Goal: Task Accomplishment & Management: Use online tool/utility

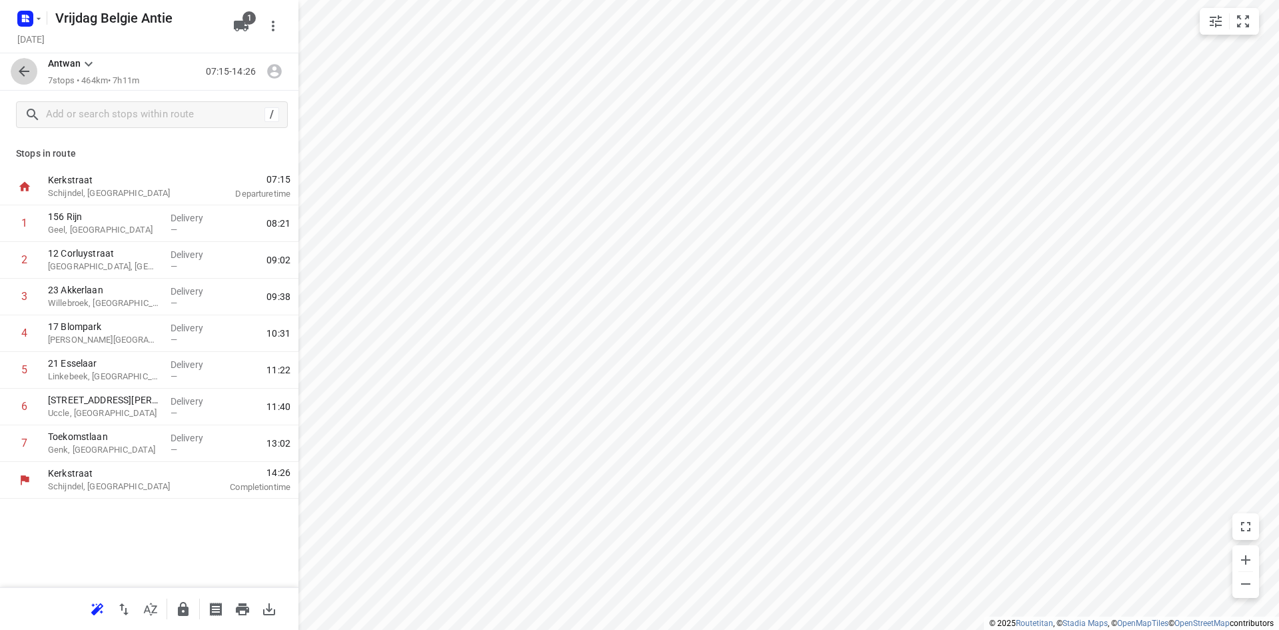
click at [29, 59] on button "button" at bounding box center [24, 71] width 27 height 27
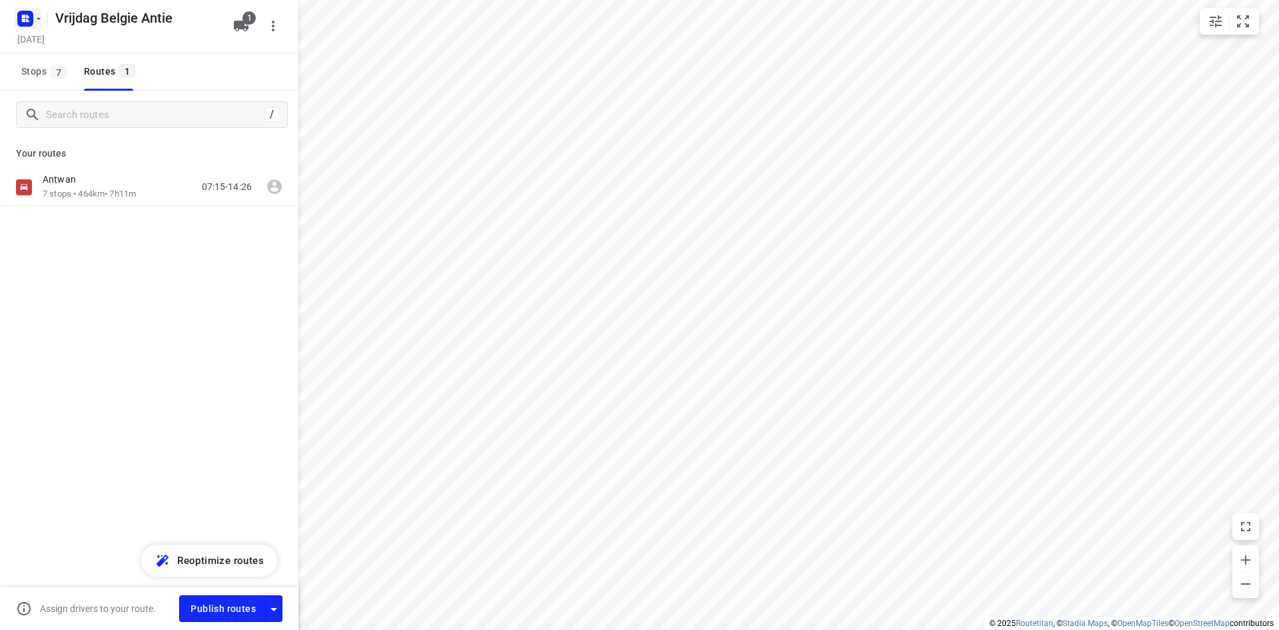
click at [29, 9] on icon "button" at bounding box center [25, 18] width 21 height 21
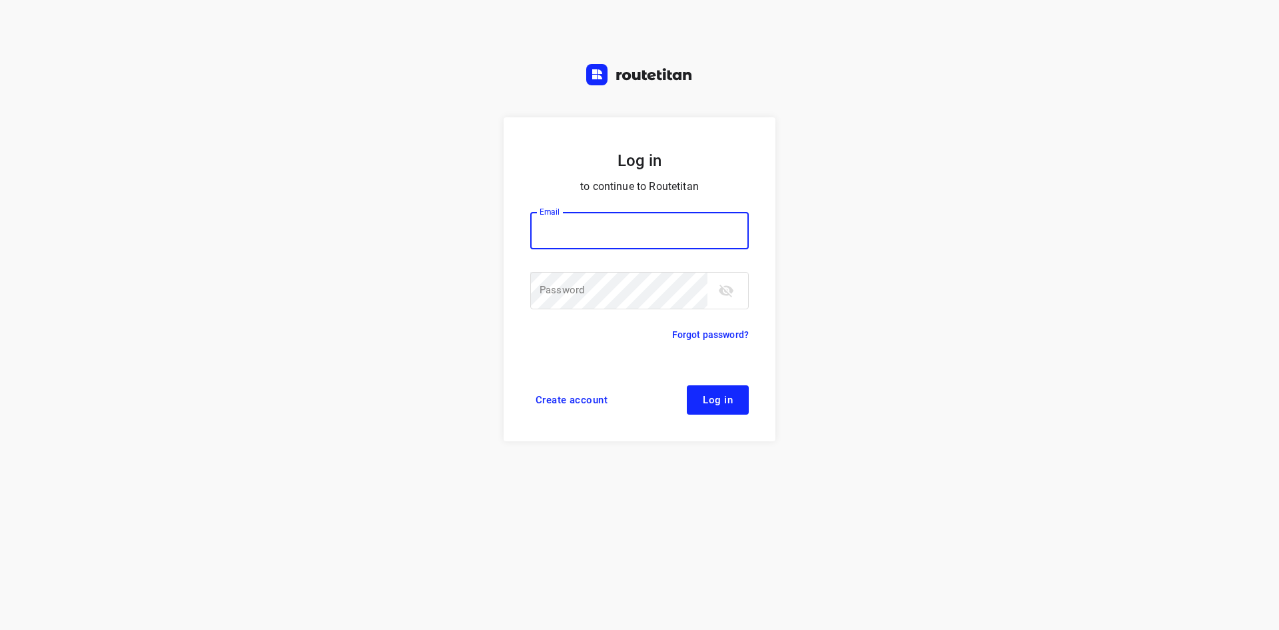
type input "[EMAIL_ADDRESS][DOMAIN_NAME]"
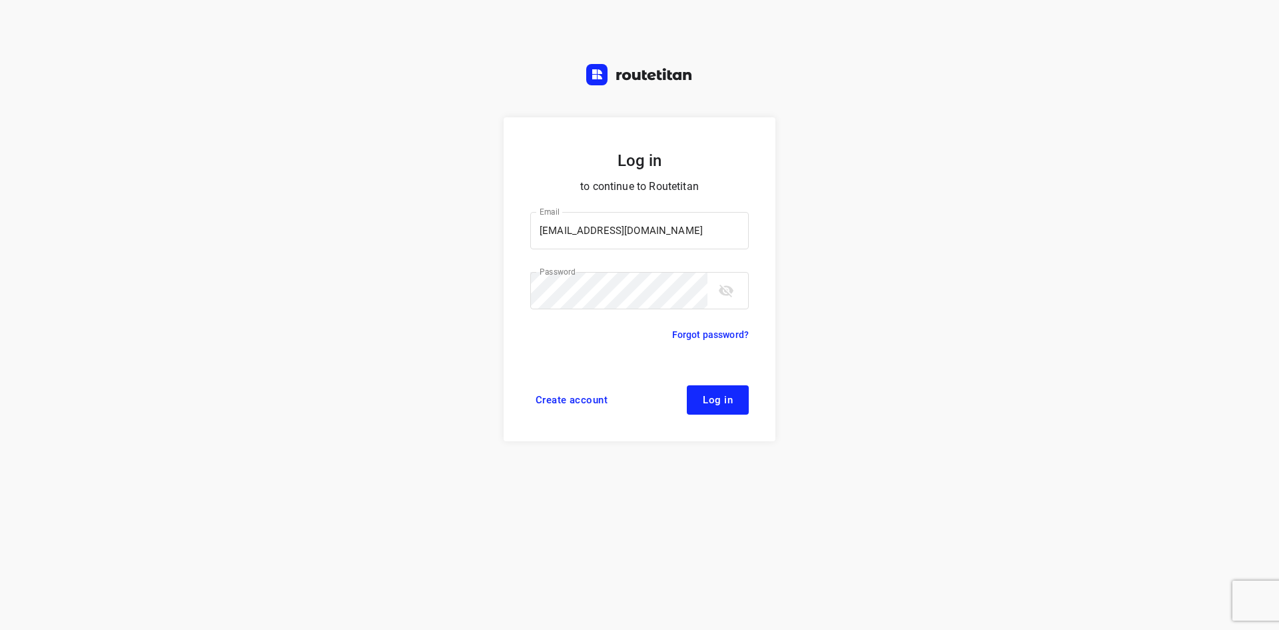
click at [737, 380] on form "Log in to continue to Routetitan Email [EMAIL_ADDRESS][DOMAIN_NAME] Email ​ Pas…" at bounding box center [640, 279] width 272 height 324
click at [737, 389] on button "Log in" at bounding box center [718, 399] width 62 height 29
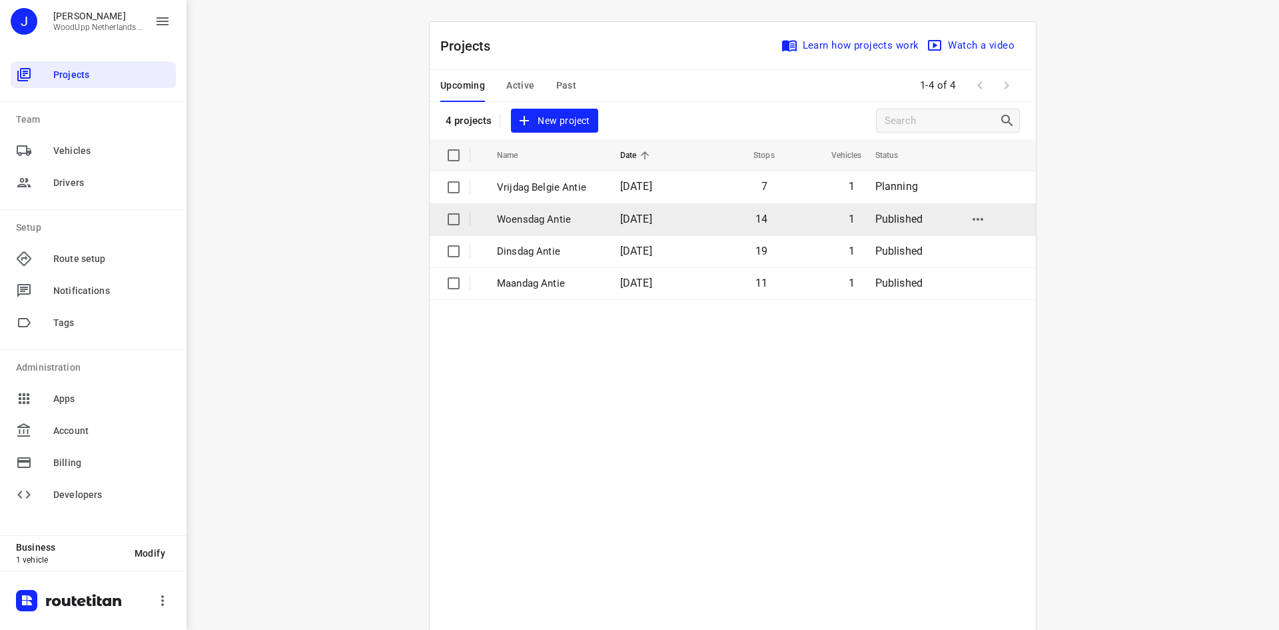
click at [556, 227] on td "Woensdag Antie" at bounding box center [547, 219] width 126 height 32
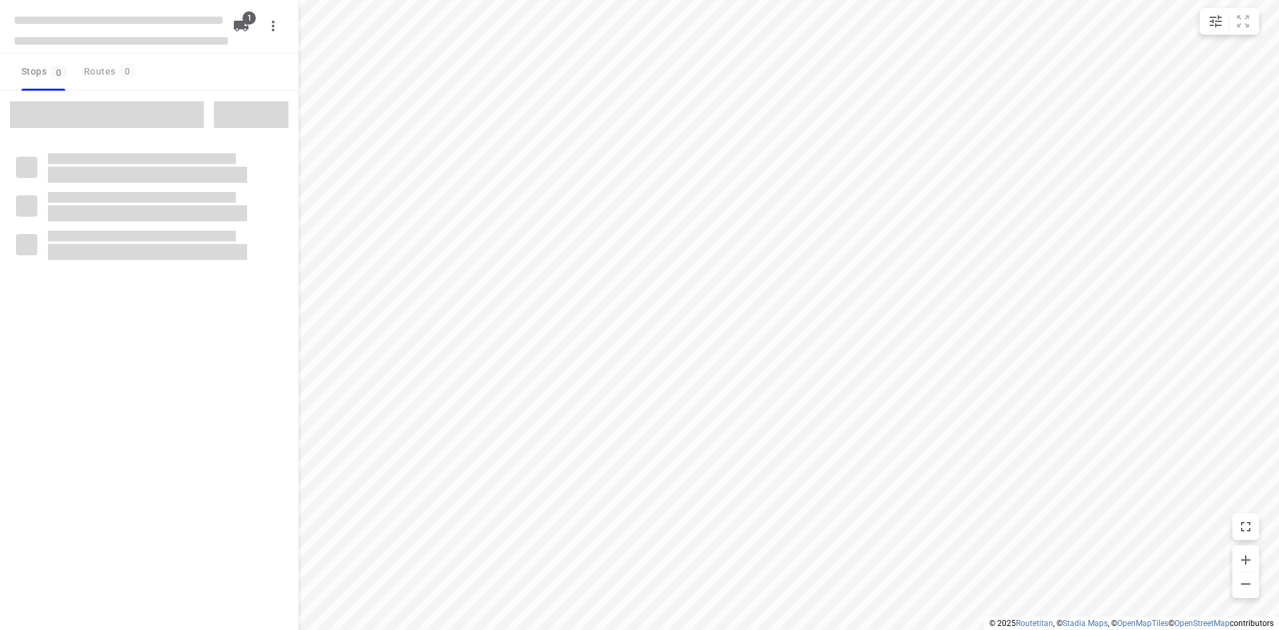
type input "distance"
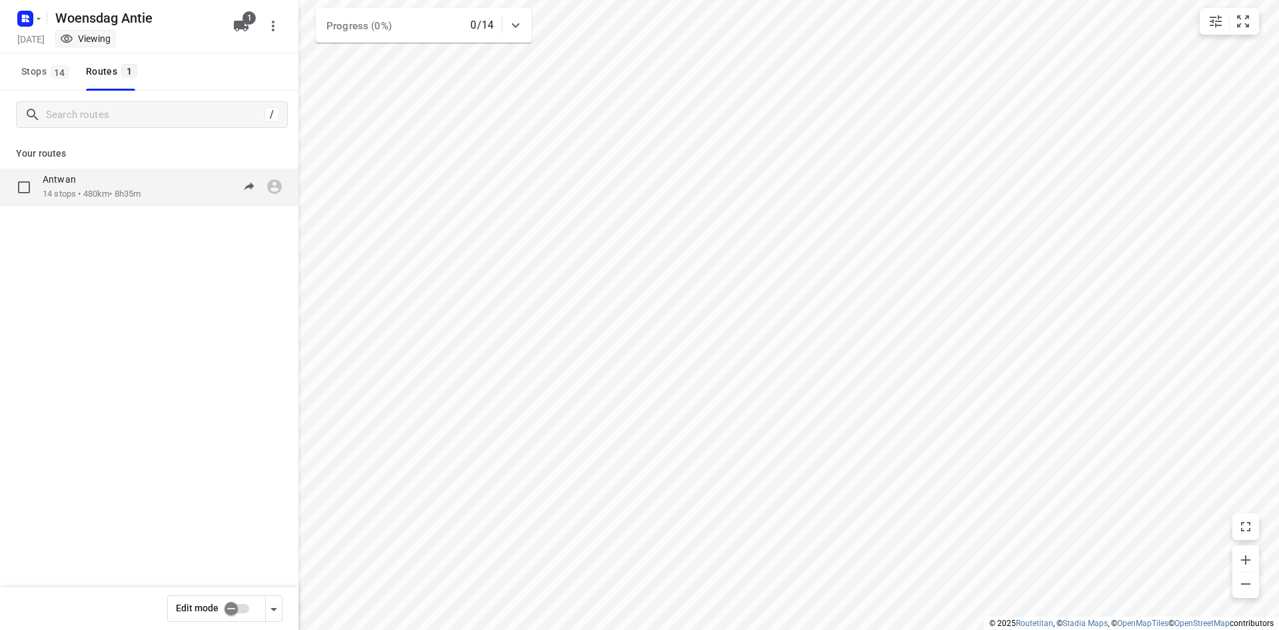
click at [141, 193] on p "14 stops • 480km • 8h35m" at bounding box center [92, 194] width 98 height 13
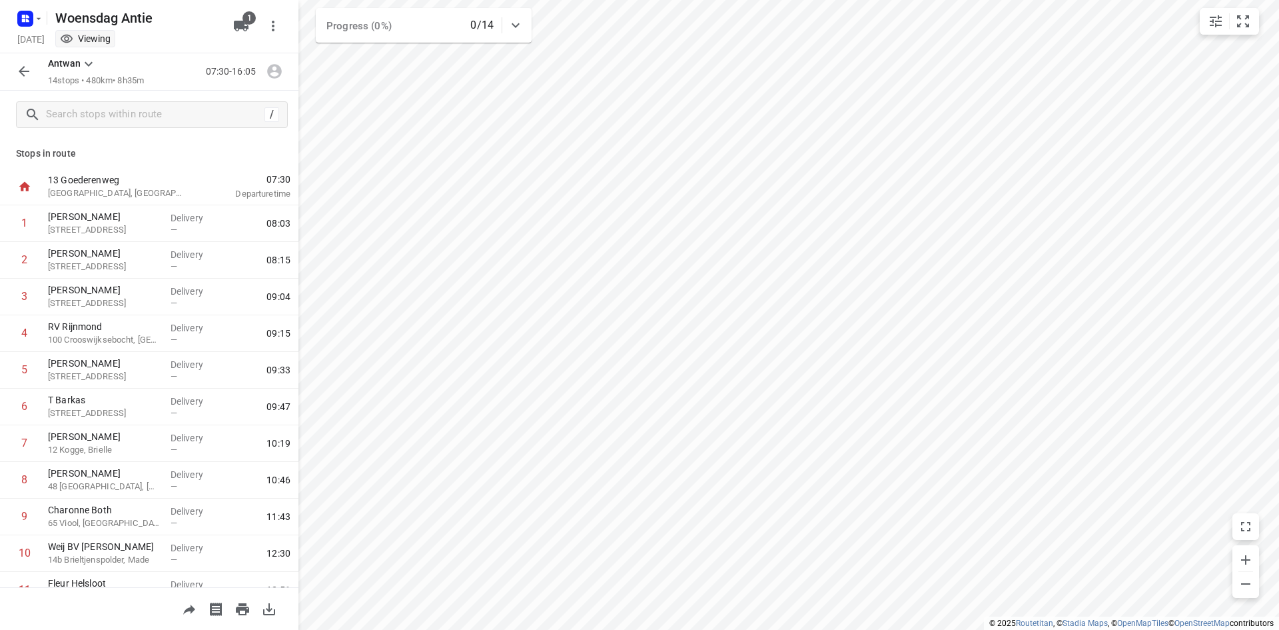
click at [145, 166] on div "Stops in route 13 Goederenweg Huizen, Netherlands 07:30 Departure time 1 Riana …" at bounding box center [149, 363] width 298 height 448
click at [33, 69] on button "button" at bounding box center [24, 71] width 27 height 27
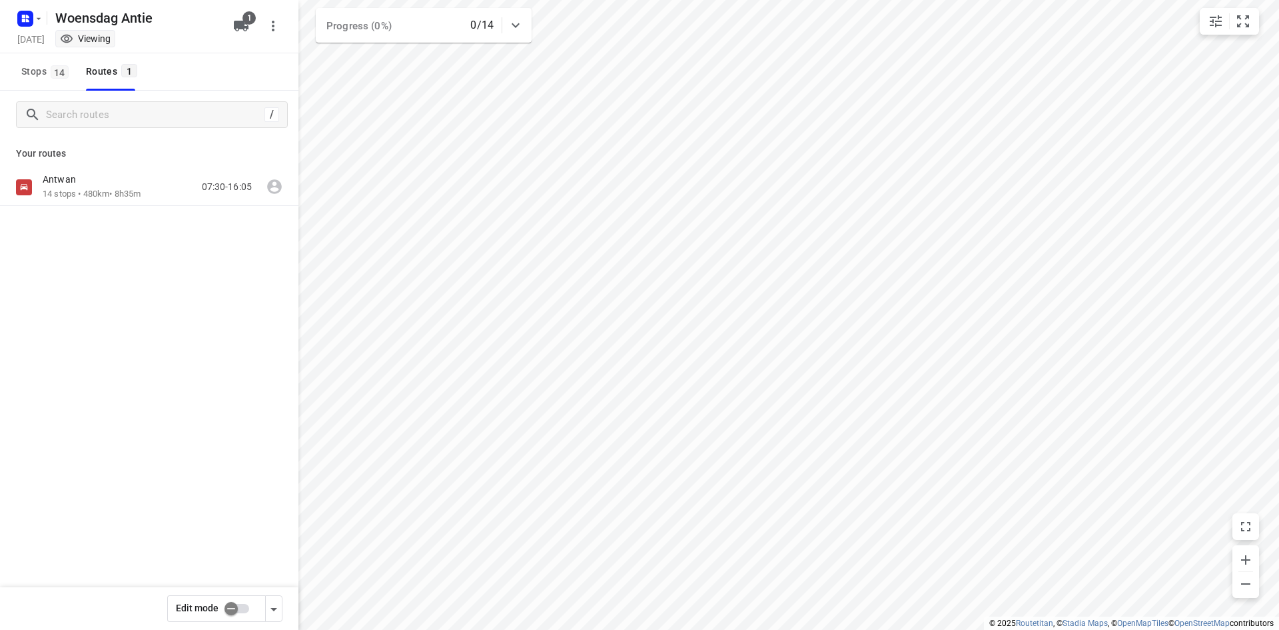
click at [139, 291] on div "Antwan 14 stops • 480km • 8h35m 07:30-16:05" at bounding box center [149, 234] width 298 height 131
click at [41, 14] on icon "button" at bounding box center [38, 18] width 11 height 11
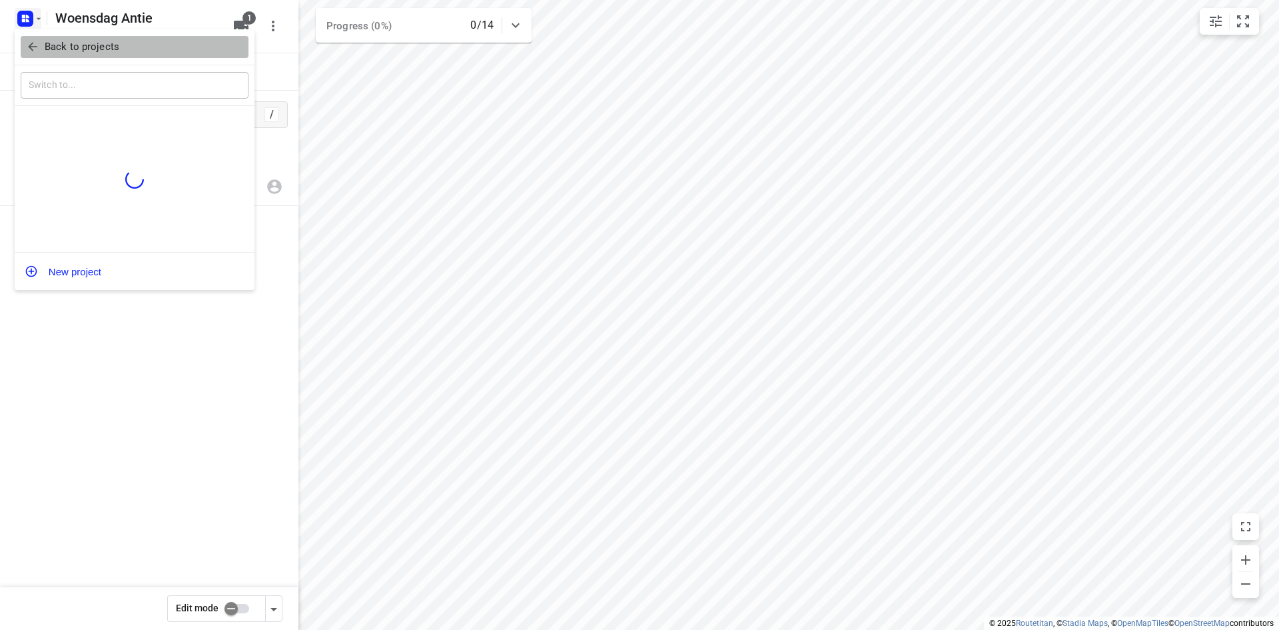
click at [71, 49] on p "Back to projects" at bounding box center [82, 46] width 75 height 15
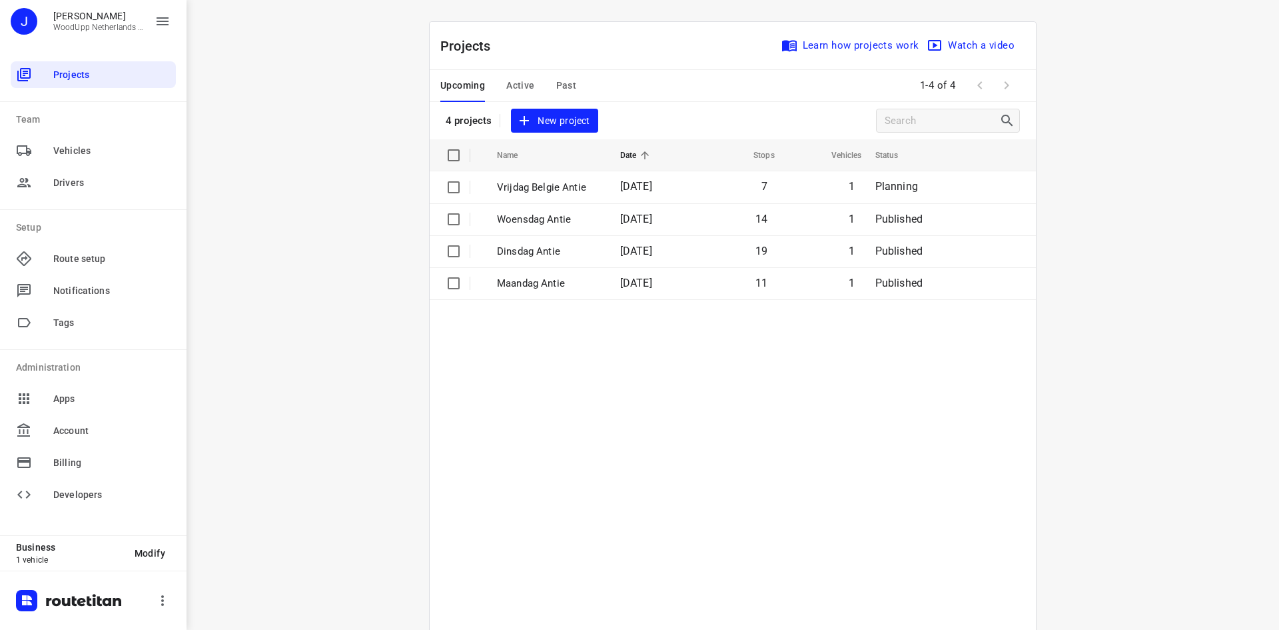
click at [267, 211] on div "i © 2025 Routetitan , © Stadia Maps , © OpenMapTiles © OpenStreetMap contributo…" at bounding box center [733, 315] width 1093 height 630
